Goal: Navigation & Orientation: Go to known website

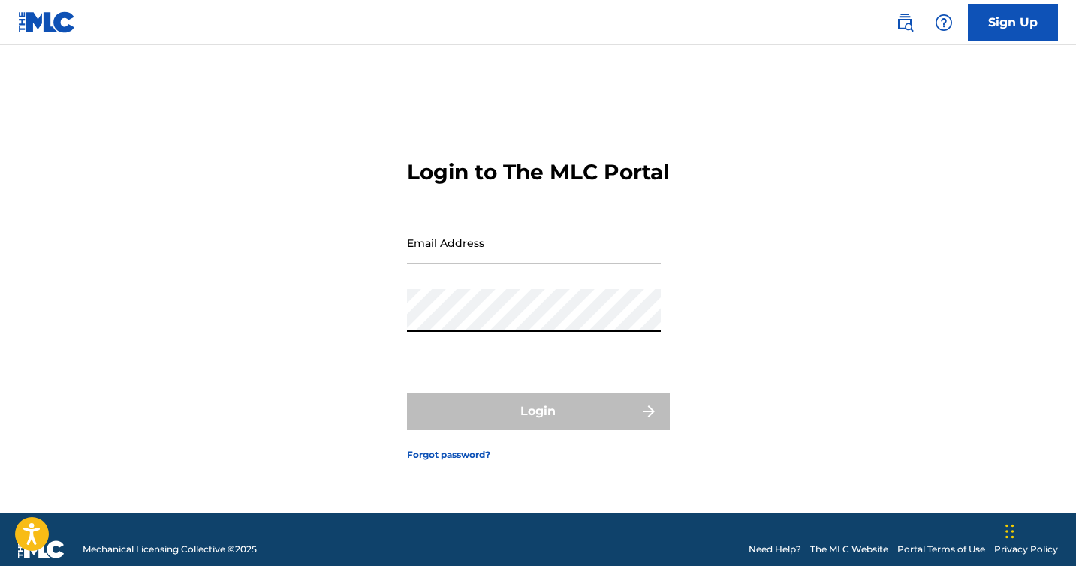
type input "[EMAIL_ADDRESS][DOMAIN_NAME]"
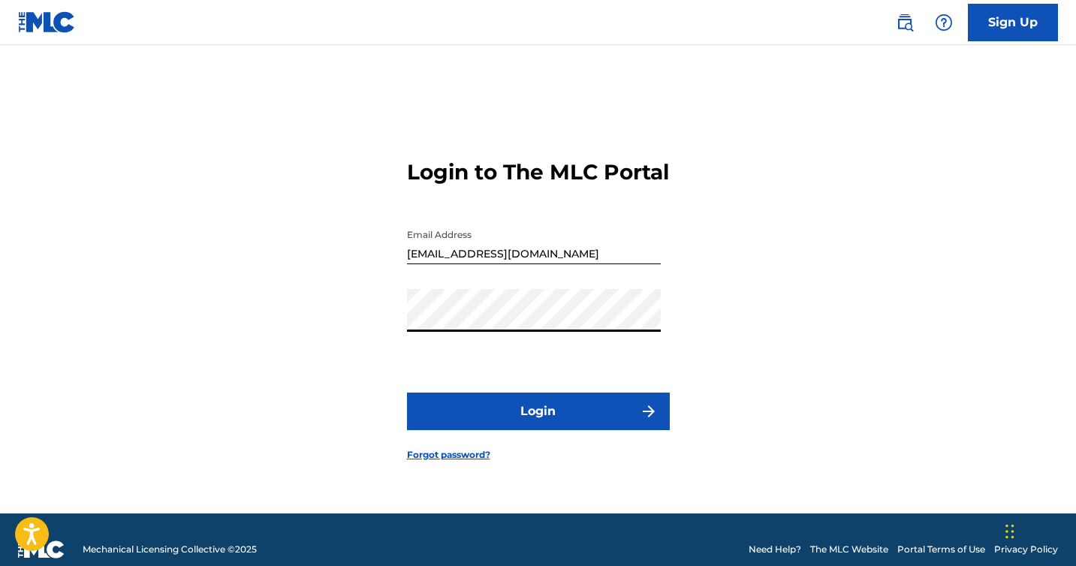
click at [532, 410] on button "Login" at bounding box center [538, 412] width 263 height 38
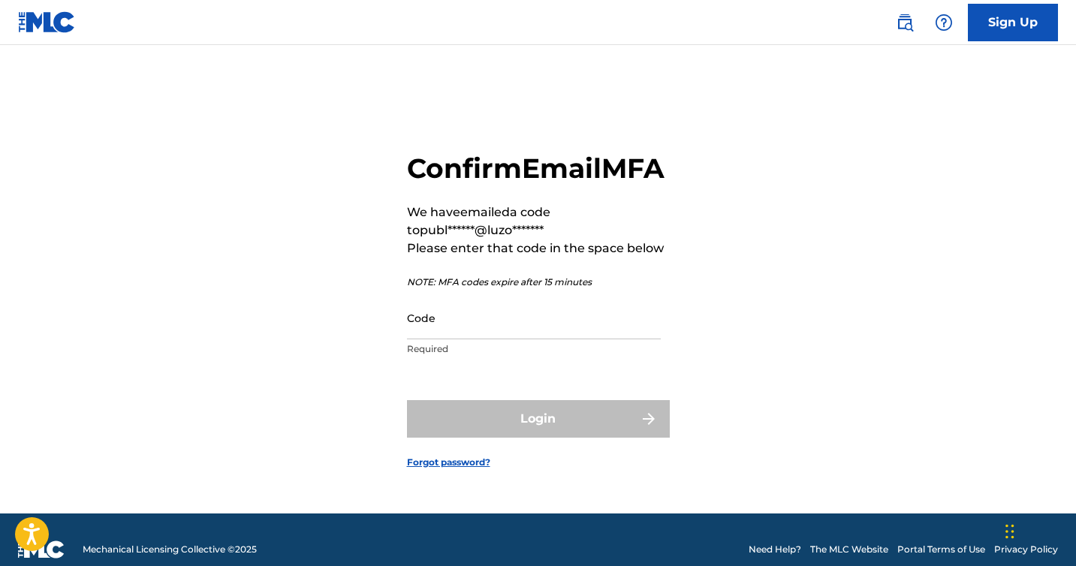
click at [483, 324] on input "Code" at bounding box center [534, 317] width 254 height 43
paste input "667857"
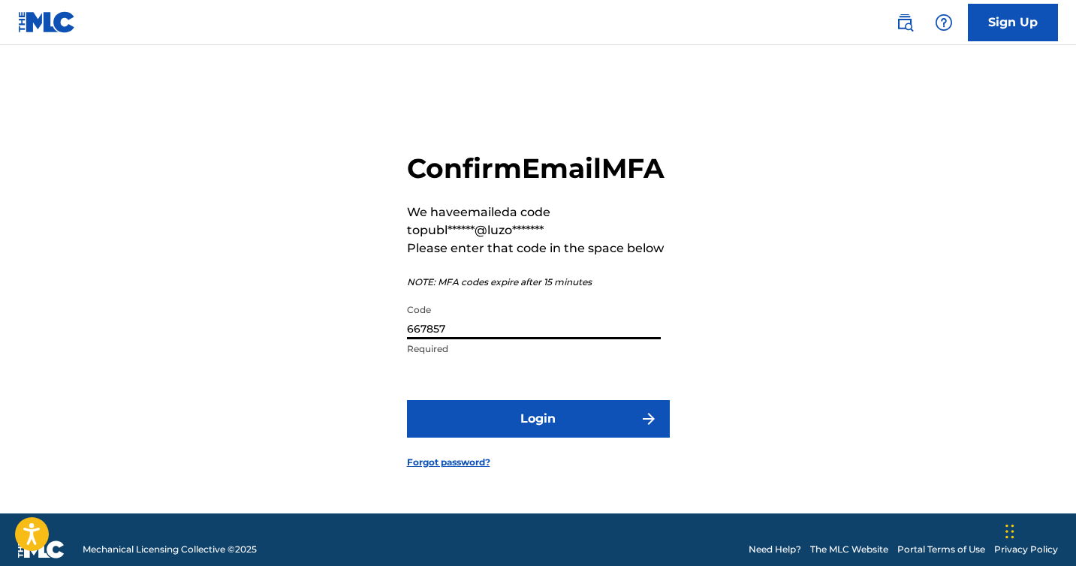
type input "667857"
click at [506, 438] on button "Login" at bounding box center [538, 419] width 263 height 38
